Goal: Task Accomplishment & Management: Use online tool/utility

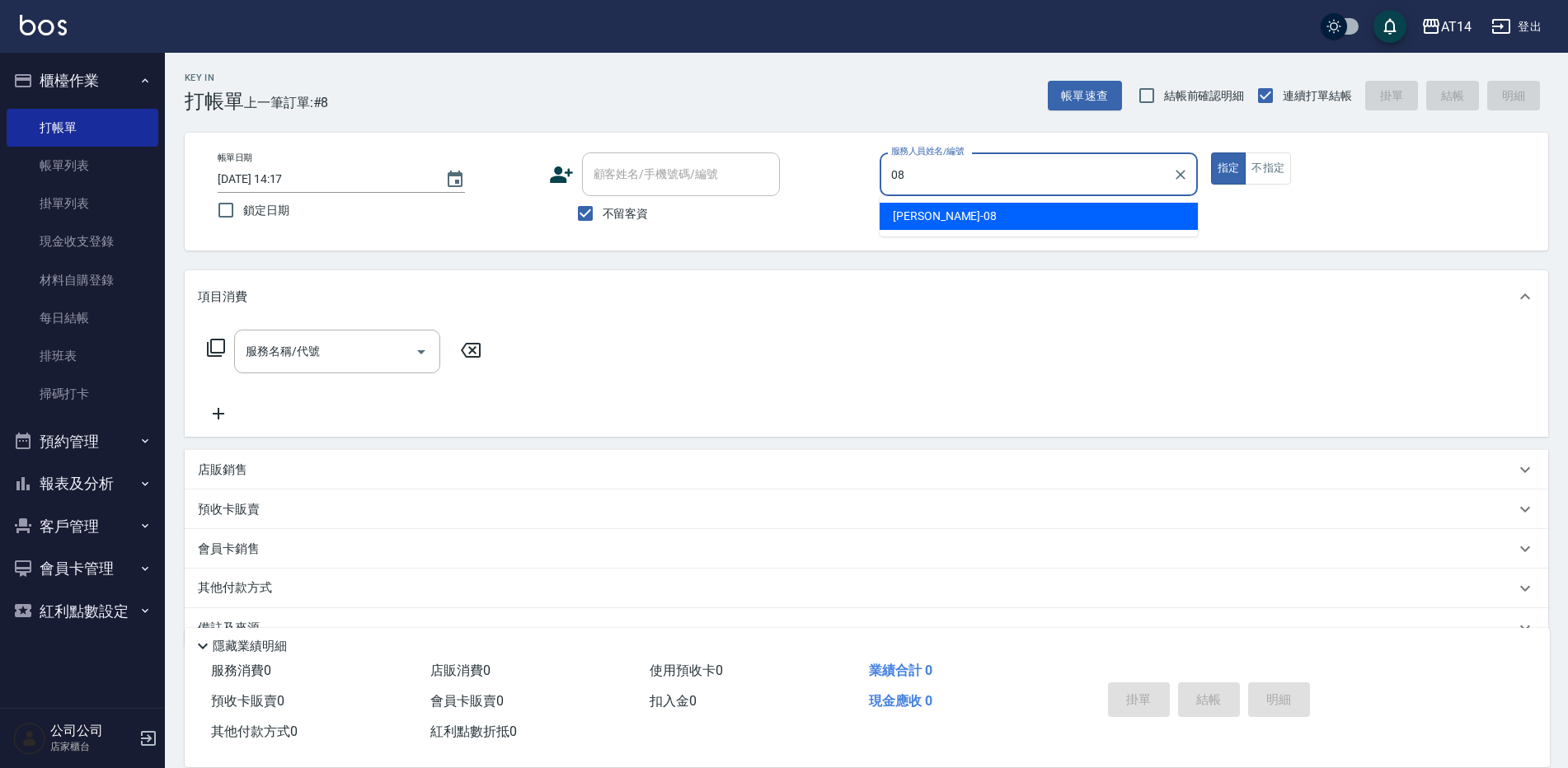
type input "08"
type button "true"
type input "[PERSON_NAME]-08"
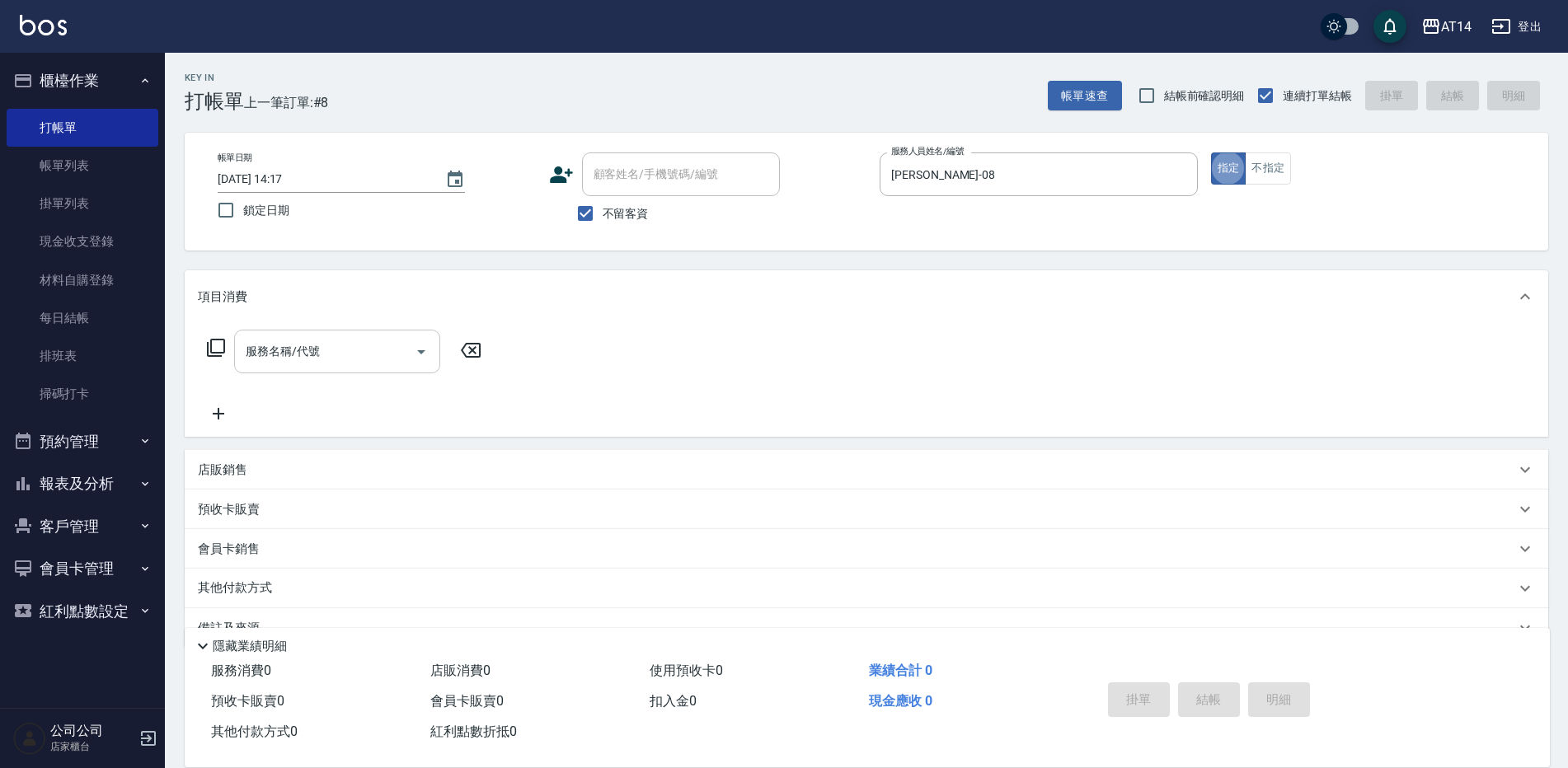
drag, startPoint x: 434, startPoint y: 366, endPoint x: 397, endPoint y: 366, distance: 37.0
click at [409, 369] on div "服務名稱/代號" at bounding box center [338, 352] width 206 height 44
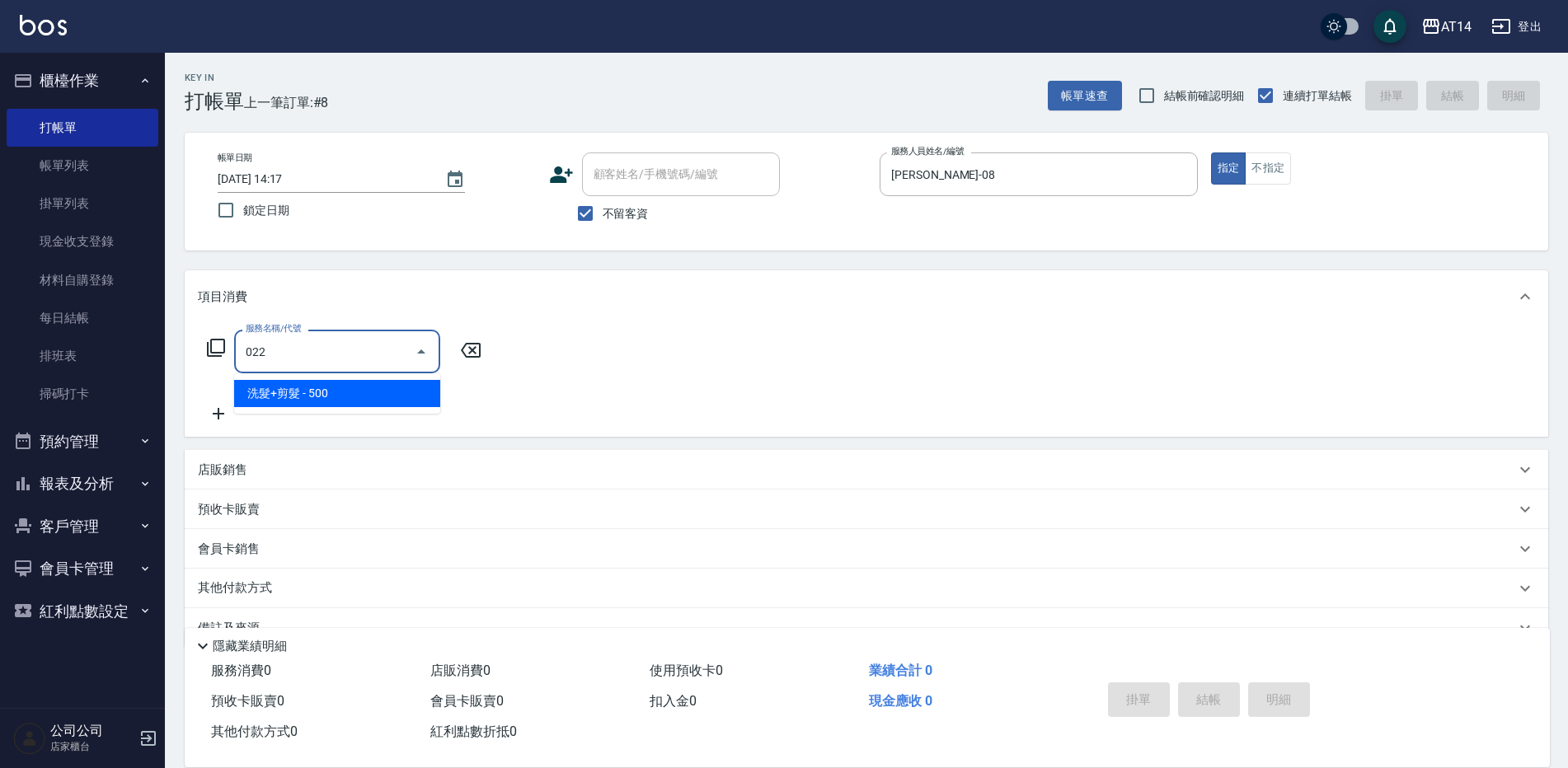
drag, startPoint x: 389, startPoint y: 378, endPoint x: 425, endPoint y: 369, distance: 37.1
click at [390, 384] on span "洗髮+剪髮 - 500" at bounding box center [338, 393] width 206 height 27
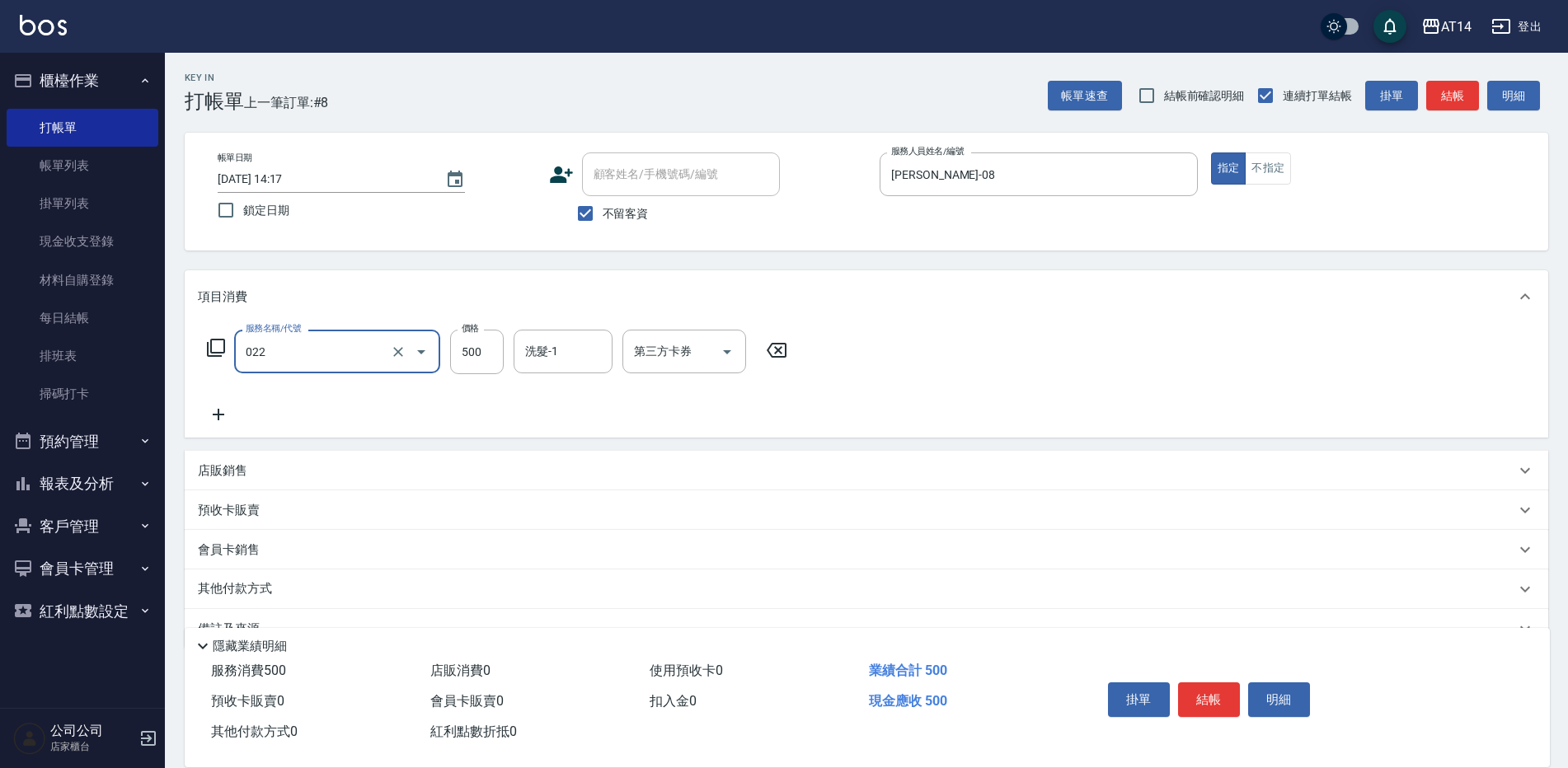
type input "洗髮+剪髮(022)"
click at [444, 358] on div "服務名稱/代號 洗髮+剪髮(022) 服務名稱/代號 價格 500 價格 洗髮-1 洗髮-1 第三方卡券 第三方卡券" at bounding box center [497, 352] width 599 height 44
click at [468, 354] on input "500" at bounding box center [476, 352] width 53 height 44
type input "550"
click at [1208, 683] on button "結帳" at bounding box center [1209, 700] width 62 height 35
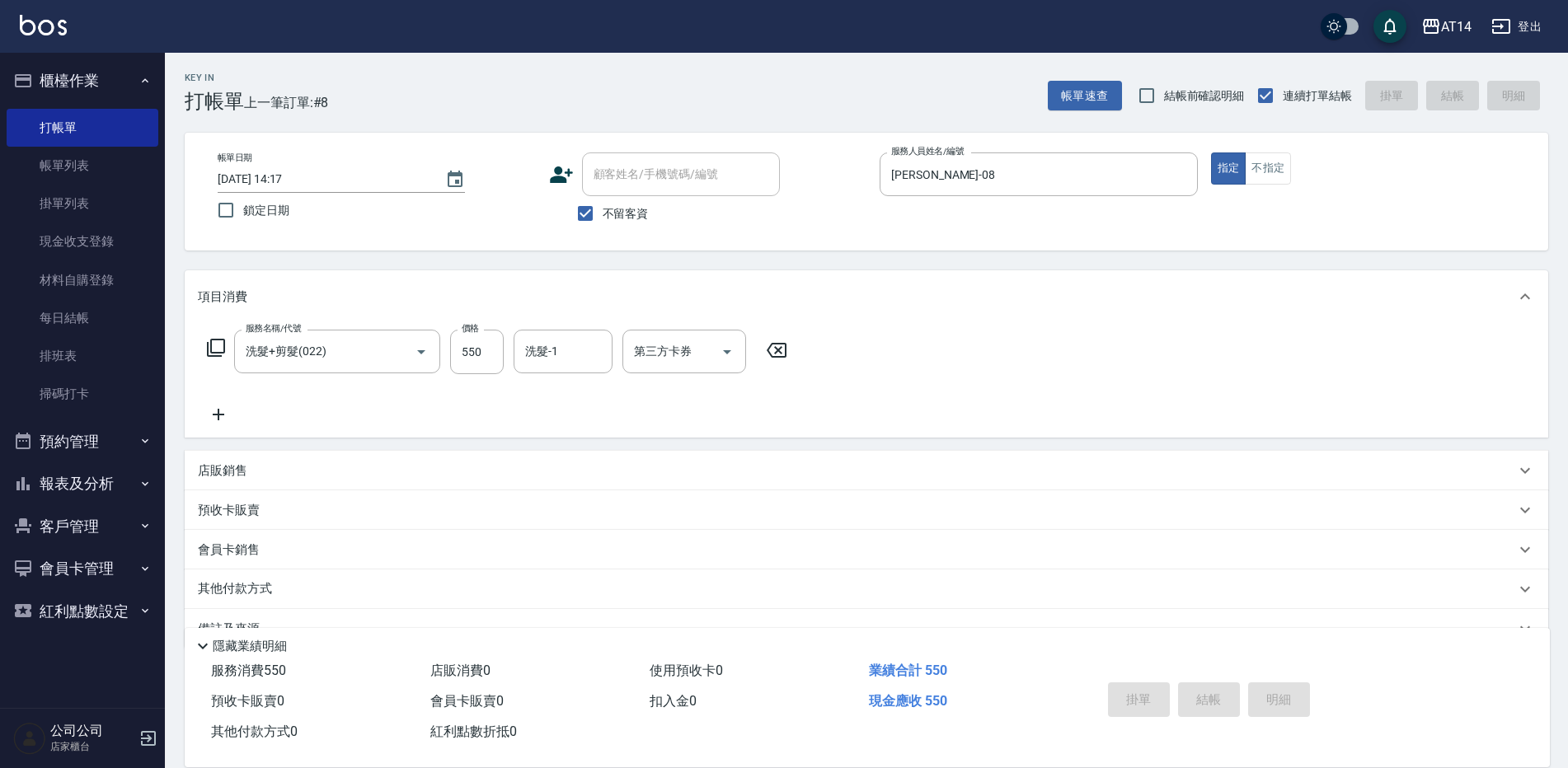
type input "[DATE] 15:15"
